Goal: Task Accomplishment & Management: Use online tool/utility

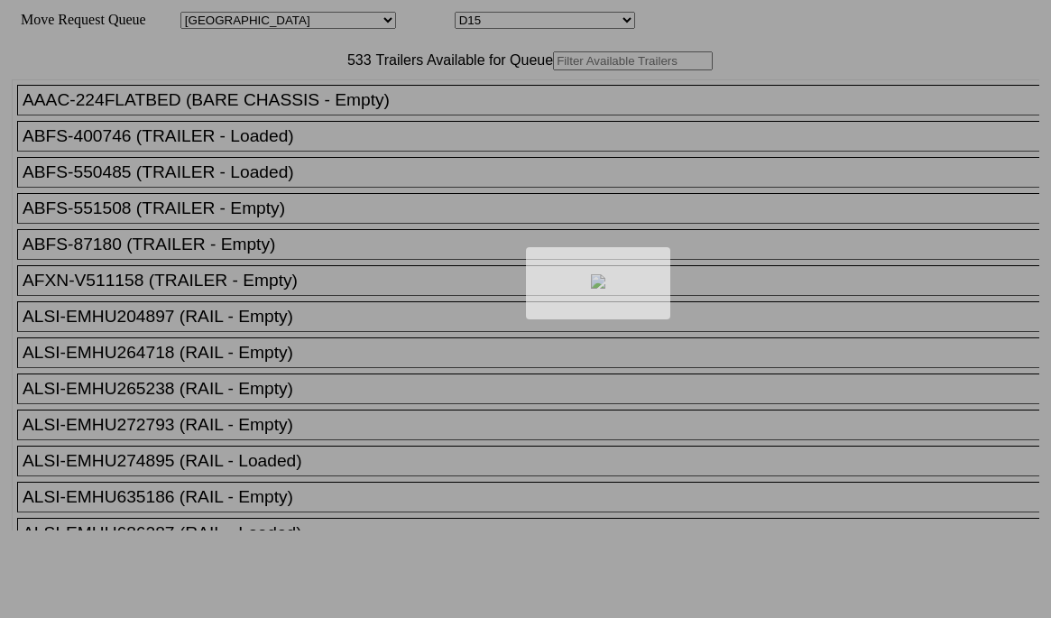
select select "161"
select select "4932"
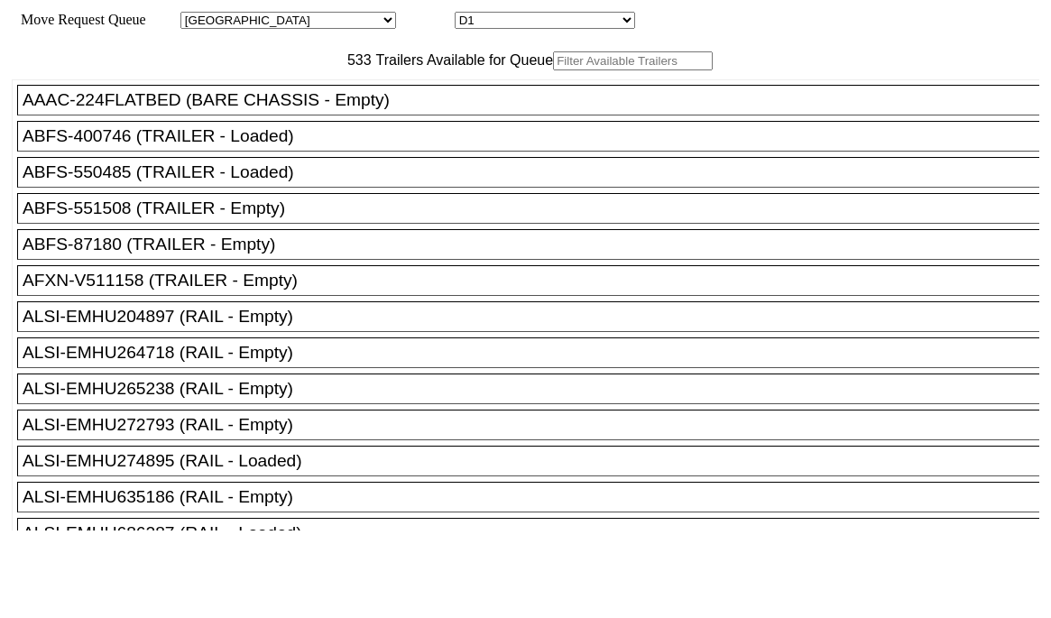
click at [553, 70] on input "text" at bounding box center [633, 60] width 160 height 19
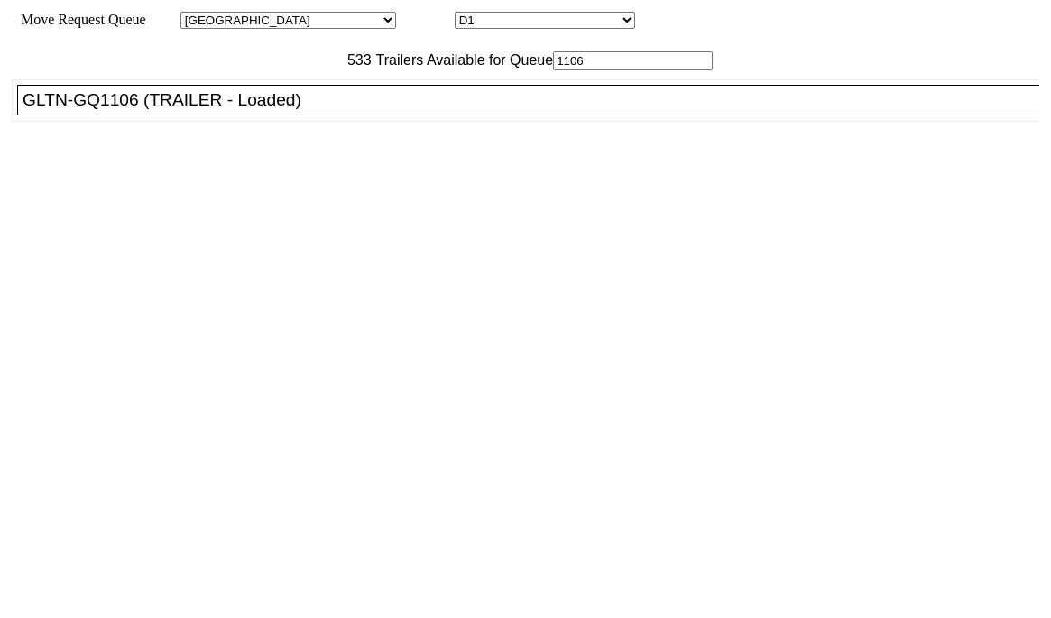
type input "1106"
click at [342, 110] on div "GLTN-GQ1106 (TRAILER - Loaded)" at bounding box center [537, 100] width 1028 height 20
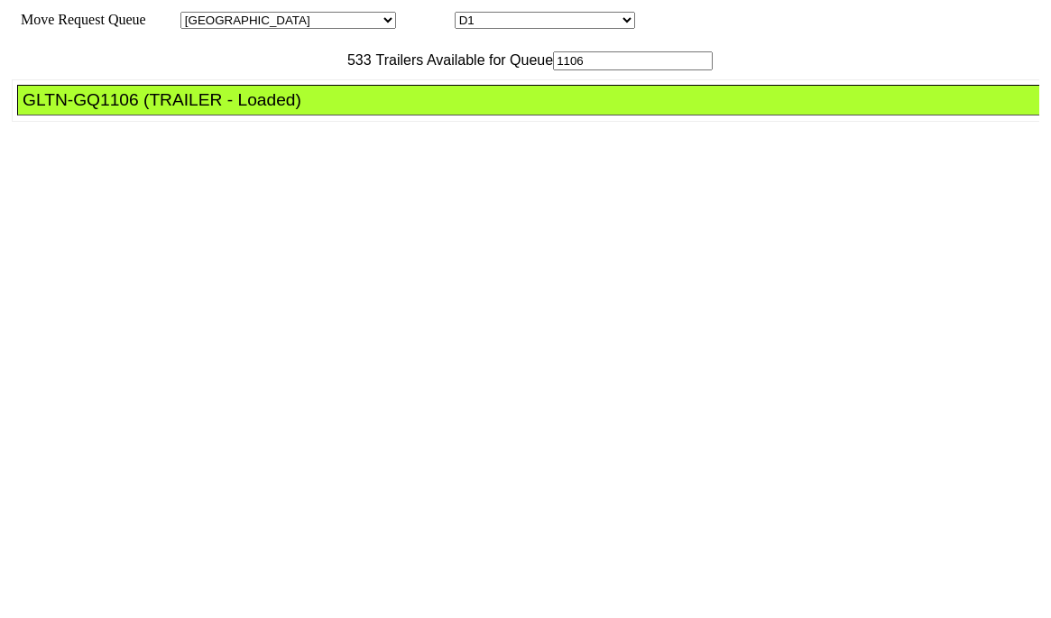
drag, startPoint x: 483, startPoint y: 241, endPoint x: 586, endPoint y: 305, distance: 121.9
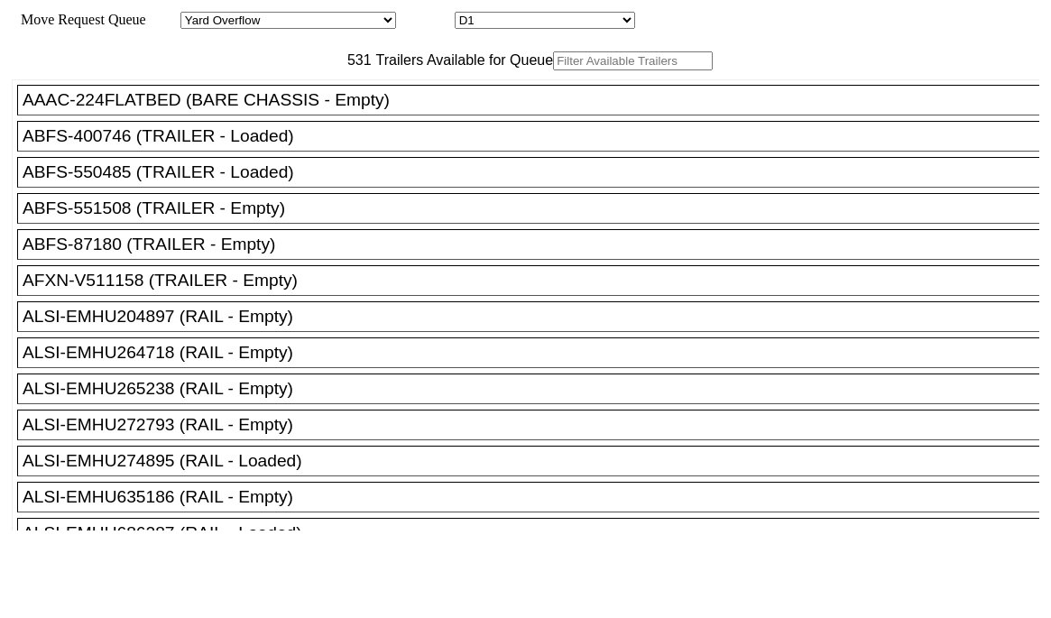
click at [553, 70] on input "text" at bounding box center [633, 60] width 160 height 19
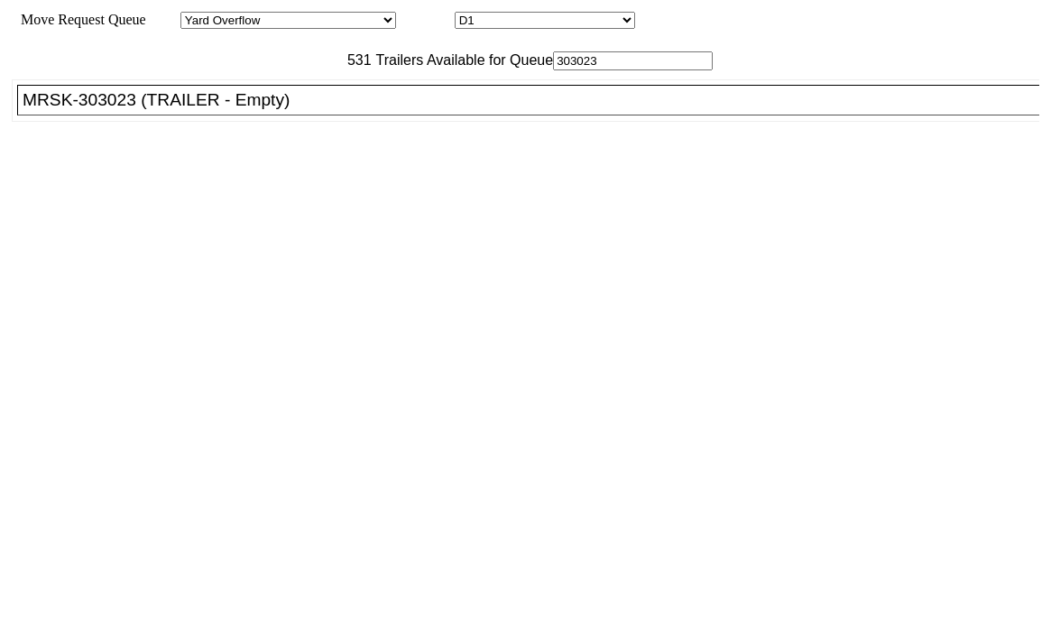
type input "303023"
drag, startPoint x: 323, startPoint y: 133, endPoint x: 342, endPoint y: 151, distance: 26.2
click at [325, 115] on li "MRSK-303023 (TRAILER - Empty)" at bounding box center [536, 100] width 1039 height 31
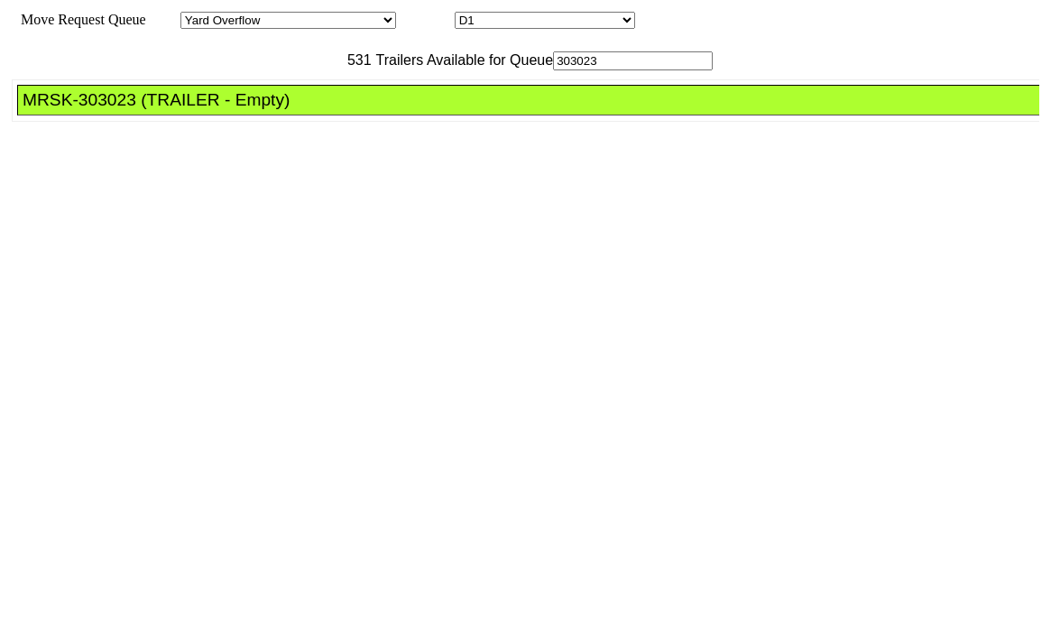
drag, startPoint x: 492, startPoint y: 244, endPoint x: 506, endPoint y: 259, distance: 21.1
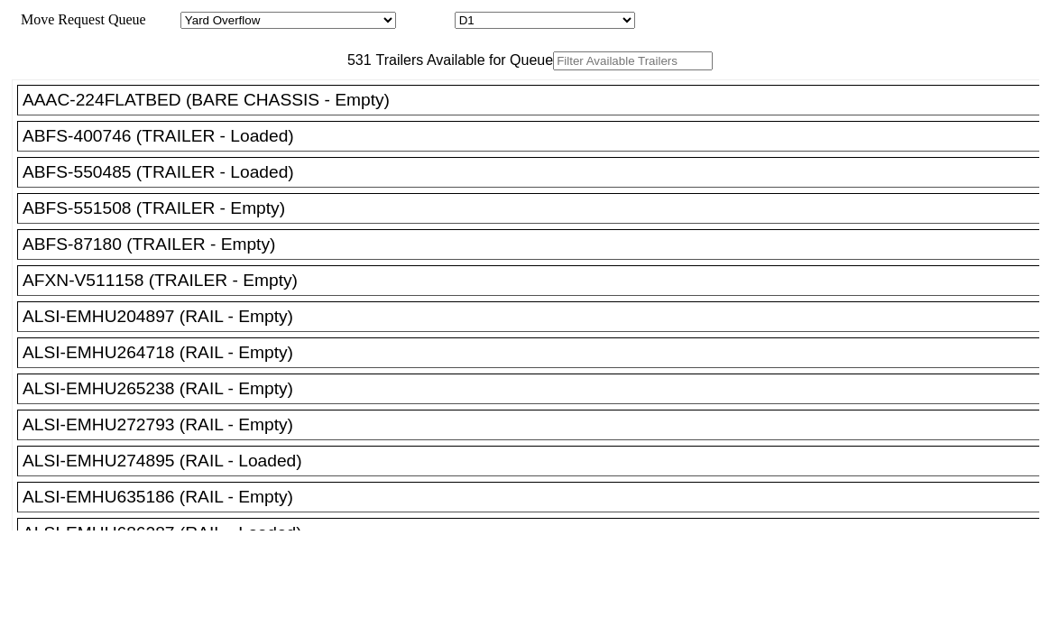
click at [553, 70] on input "text" at bounding box center [633, 60] width 160 height 19
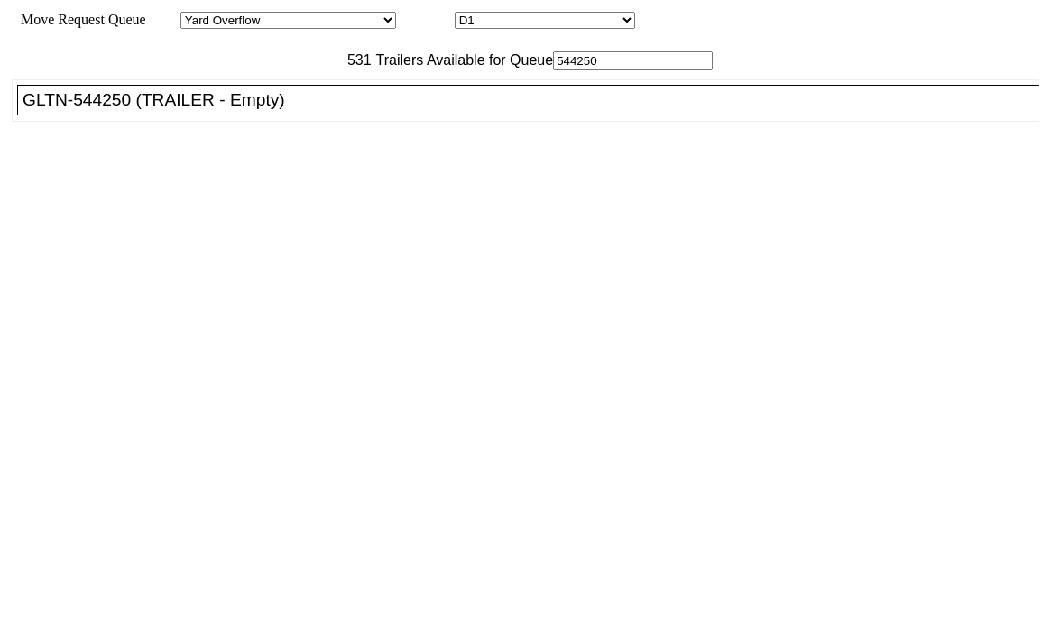
type input "544250"
click at [374, 117] on div "AAAC-224FLATBED (BARE CHASSIS - Empty) ABFS-400746 (TRAILER - Loaded) ABFS-5504…" at bounding box center [526, 300] width 1028 height 460
click at [366, 110] on div "GLTN-544250 (TRAILER - Empty)" at bounding box center [537, 100] width 1028 height 20
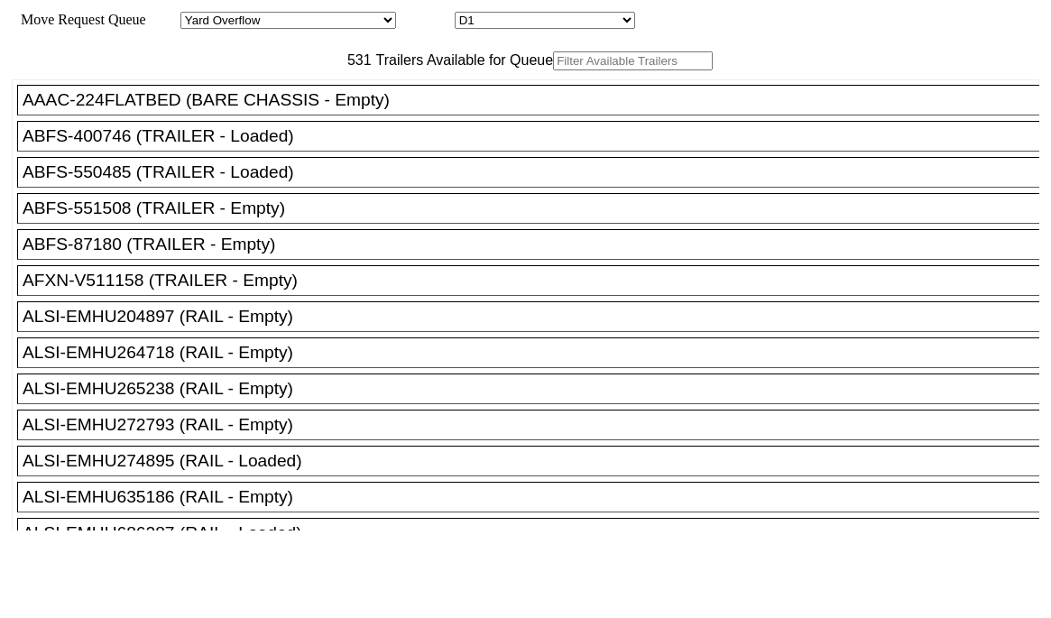
click at [553, 70] on input "text" at bounding box center [633, 60] width 160 height 19
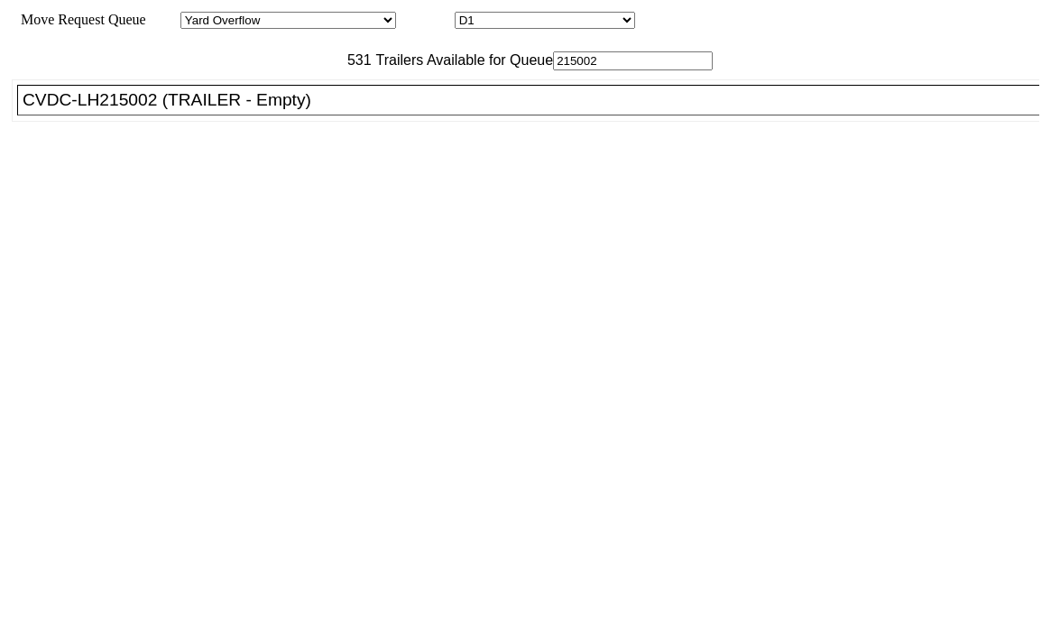
type input "215002"
drag, startPoint x: 344, startPoint y: 125, endPoint x: 361, endPoint y: 158, distance: 36.7
click at [344, 122] on ul "AAAC-224FLATBED (BARE CHASSIS - Empty) ABFS-400746 (TRAILER - Loaded) ABFS-5504…" at bounding box center [527, 100] width 1030 height 42
click at [361, 115] on li "CVDC-LH215002 (TRAILER - Empty)" at bounding box center [536, 100] width 1039 height 31
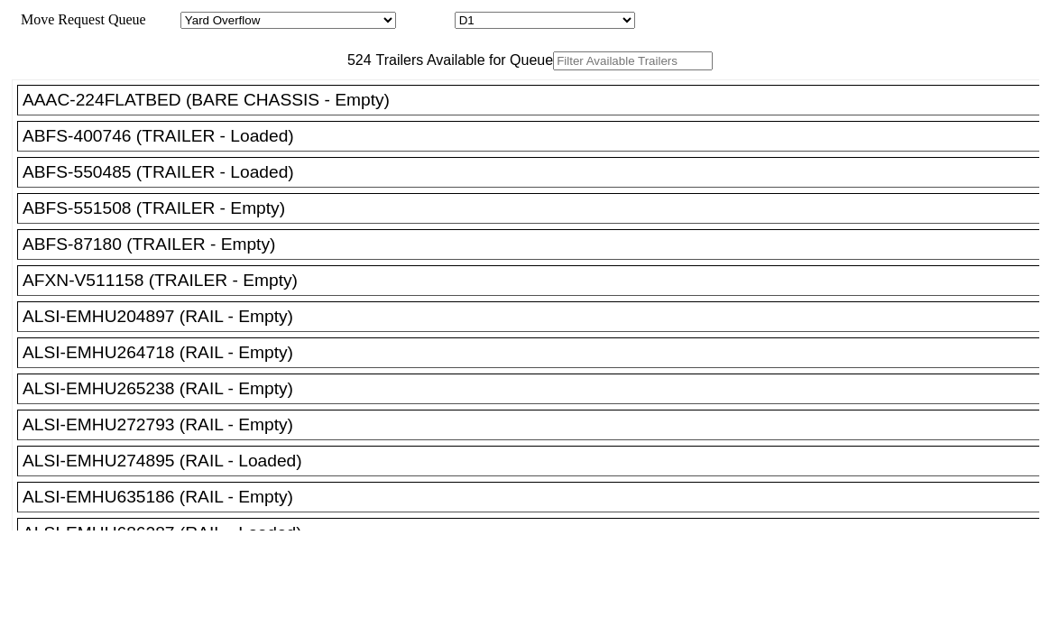
click at [553, 70] on input "text" at bounding box center [633, 60] width 160 height 19
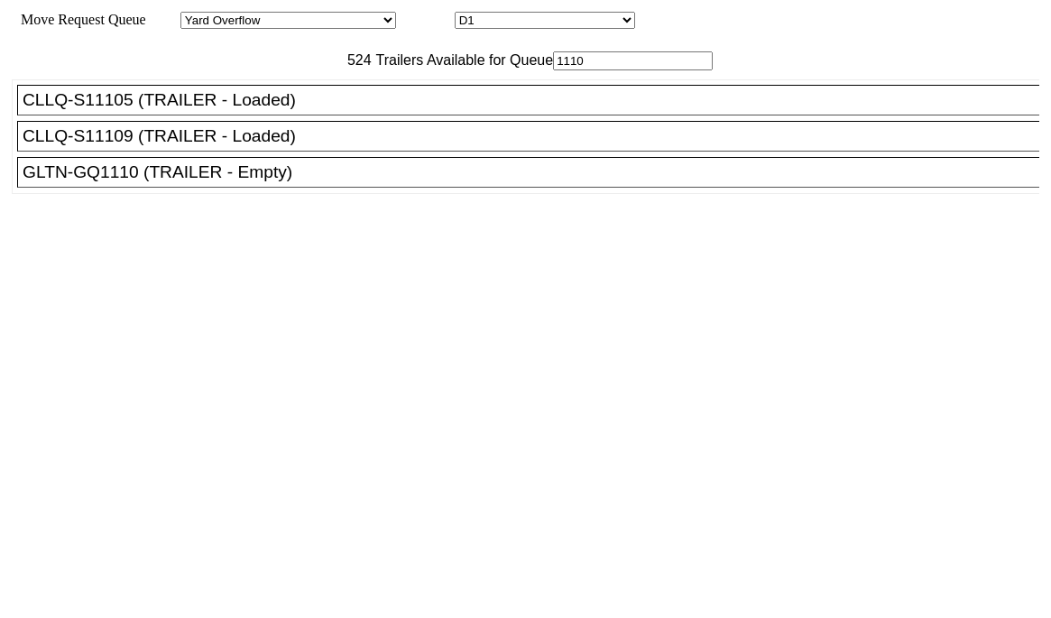
type input "1110"
drag, startPoint x: 256, startPoint y: 226, endPoint x: 265, endPoint y: 227, distance: 9.2
click at [256, 182] on div "GLTN-GQ1110 (TRAILER - Empty)" at bounding box center [537, 172] width 1028 height 20
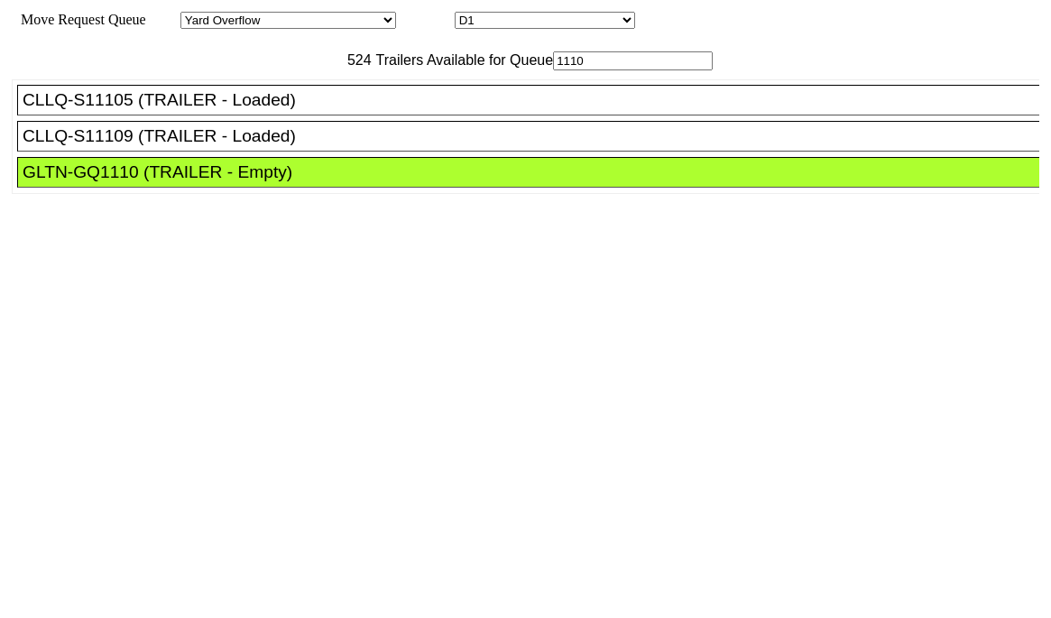
drag, startPoint x: 468, startPoint y: 241, endPoint x: 562, endPoint y: 284, distance: 103.4
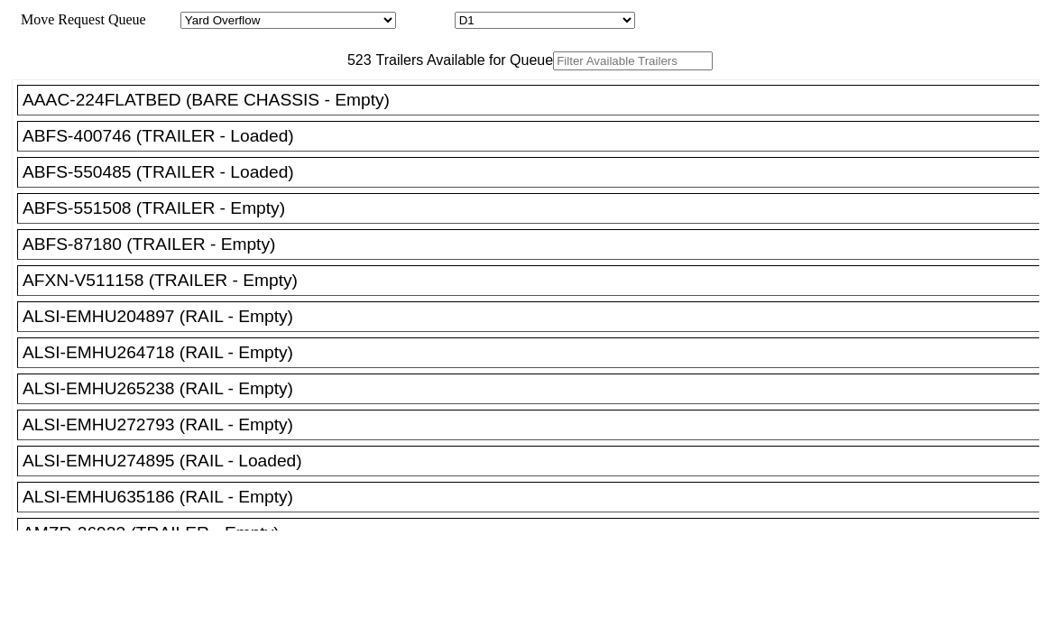
click at [553, 70] on input "text" at bounding box center [633, 60] width 160 height 19
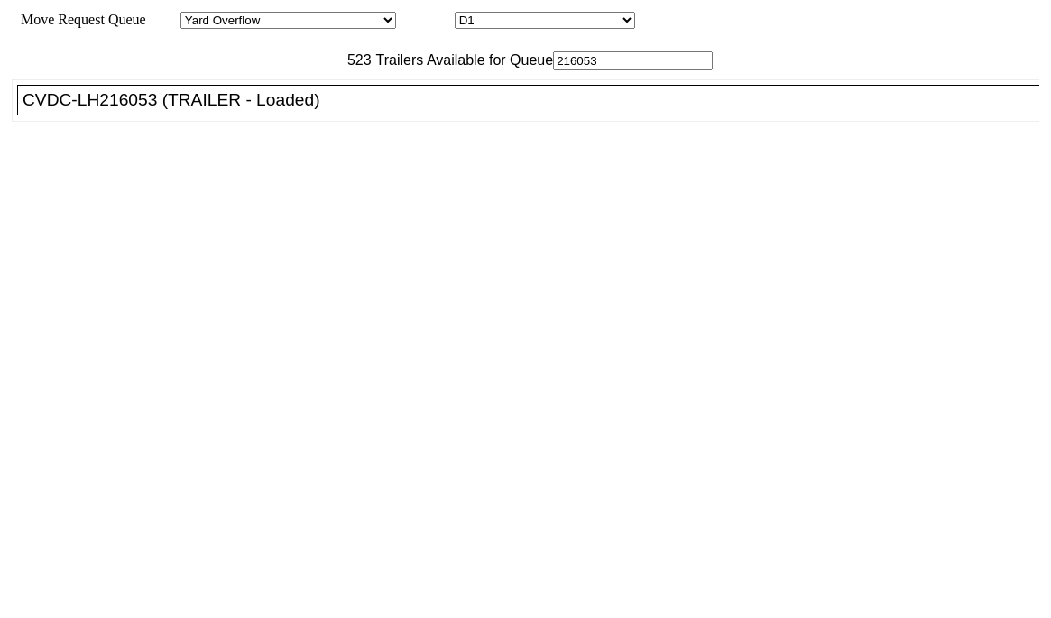
type input "216053"
click at [199, 110] on div "CVDC-LH216053 (TRAILER - Loaded)" at bounding box center [537, 100] width 1028 height 20
